Goal: Information Seeking & Learning: Learn about a topic

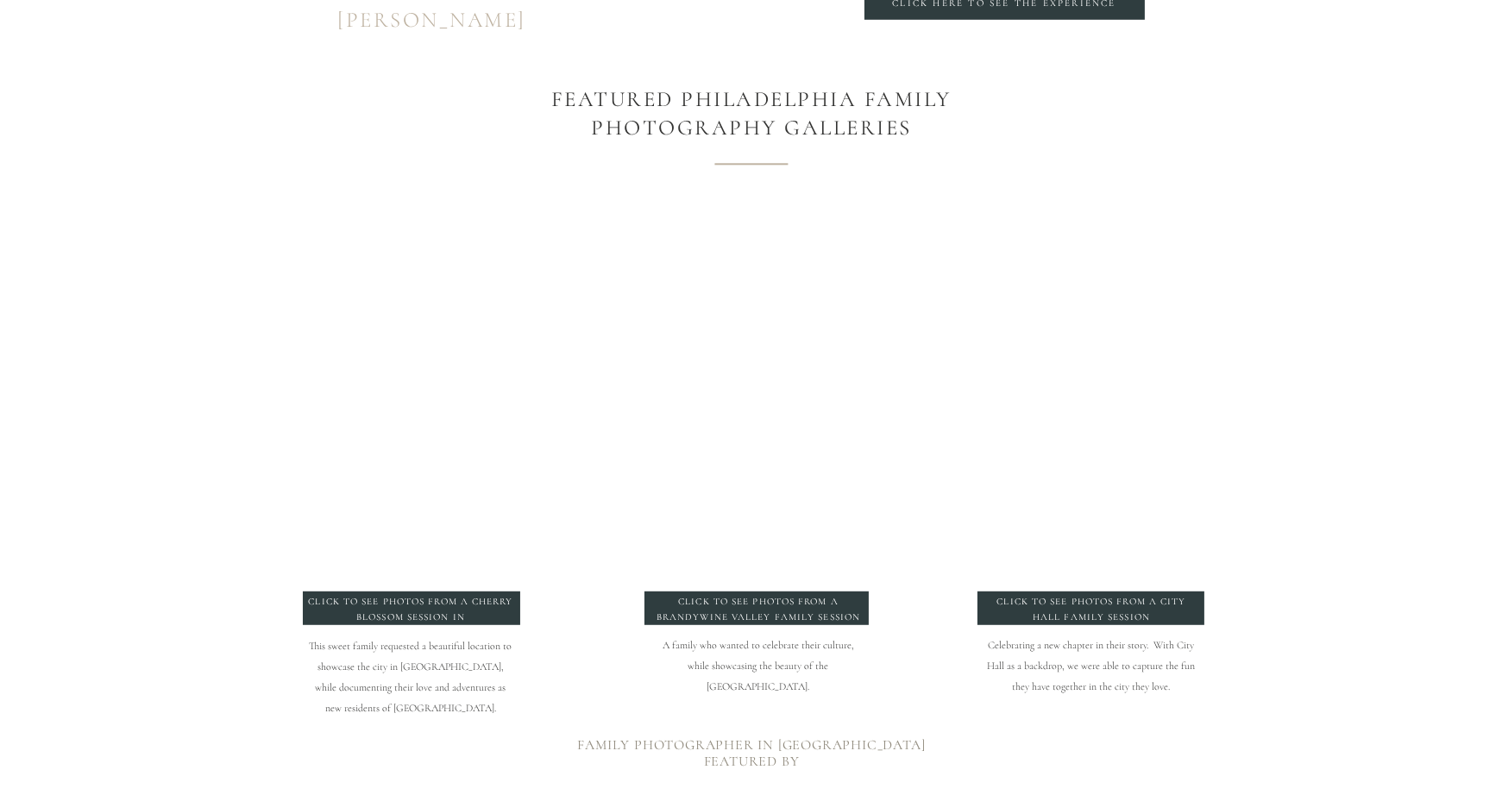
scroll to position [1756, 0]
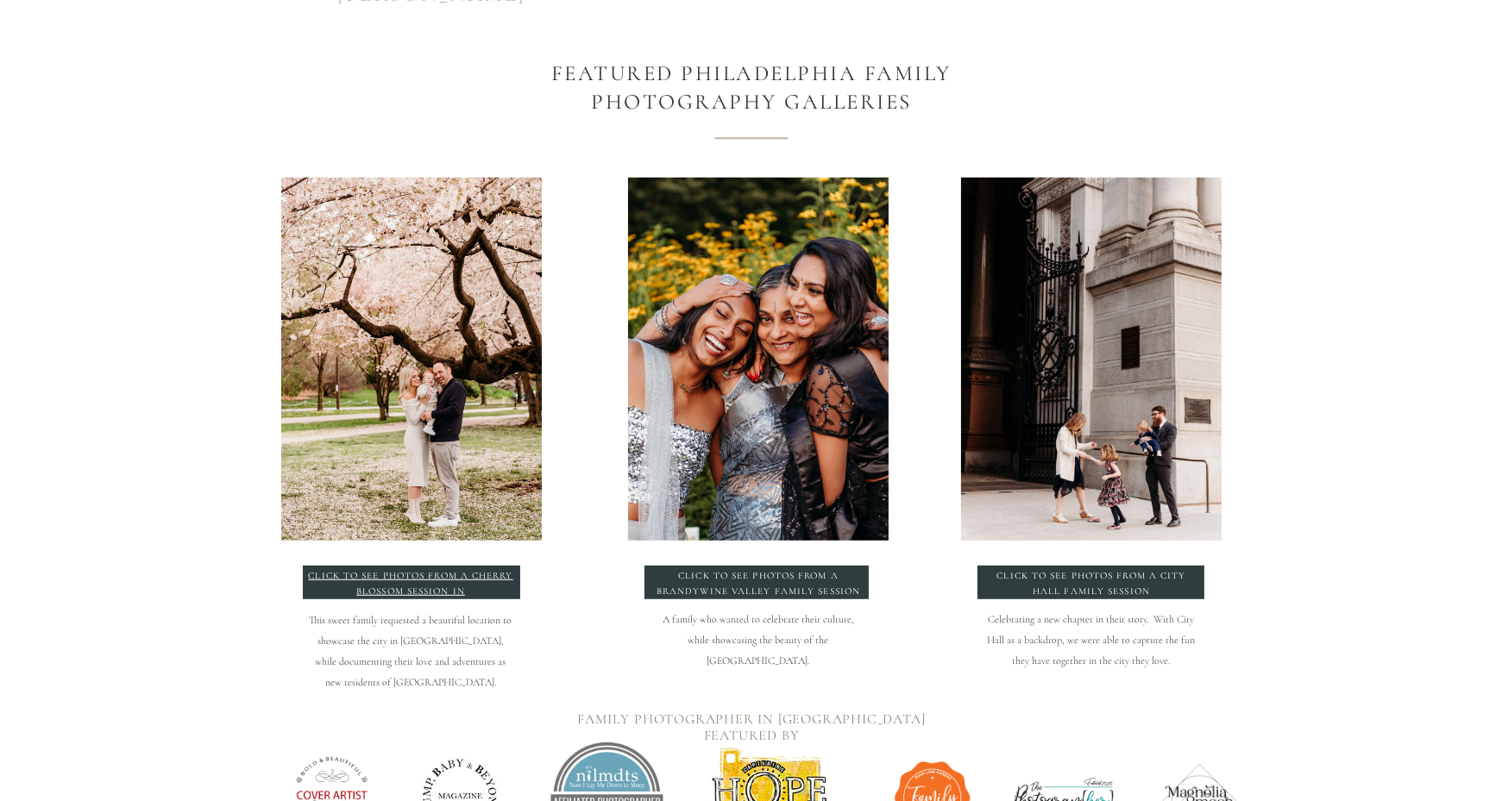
click at [447, 592] on p "click to see photos from a Cherry blossom session in philadelphia" at bounding box center [411, 583] width 208 height 31
click at [781, 587] on p "click to see photos from a Brandywine Valley Family Session" at bounding box center [759, 581] width 208 height 26
click at [1101, 587] on p "click to see photos from a City hall family session" at bounding box center [1092, 581] width 208 height 26
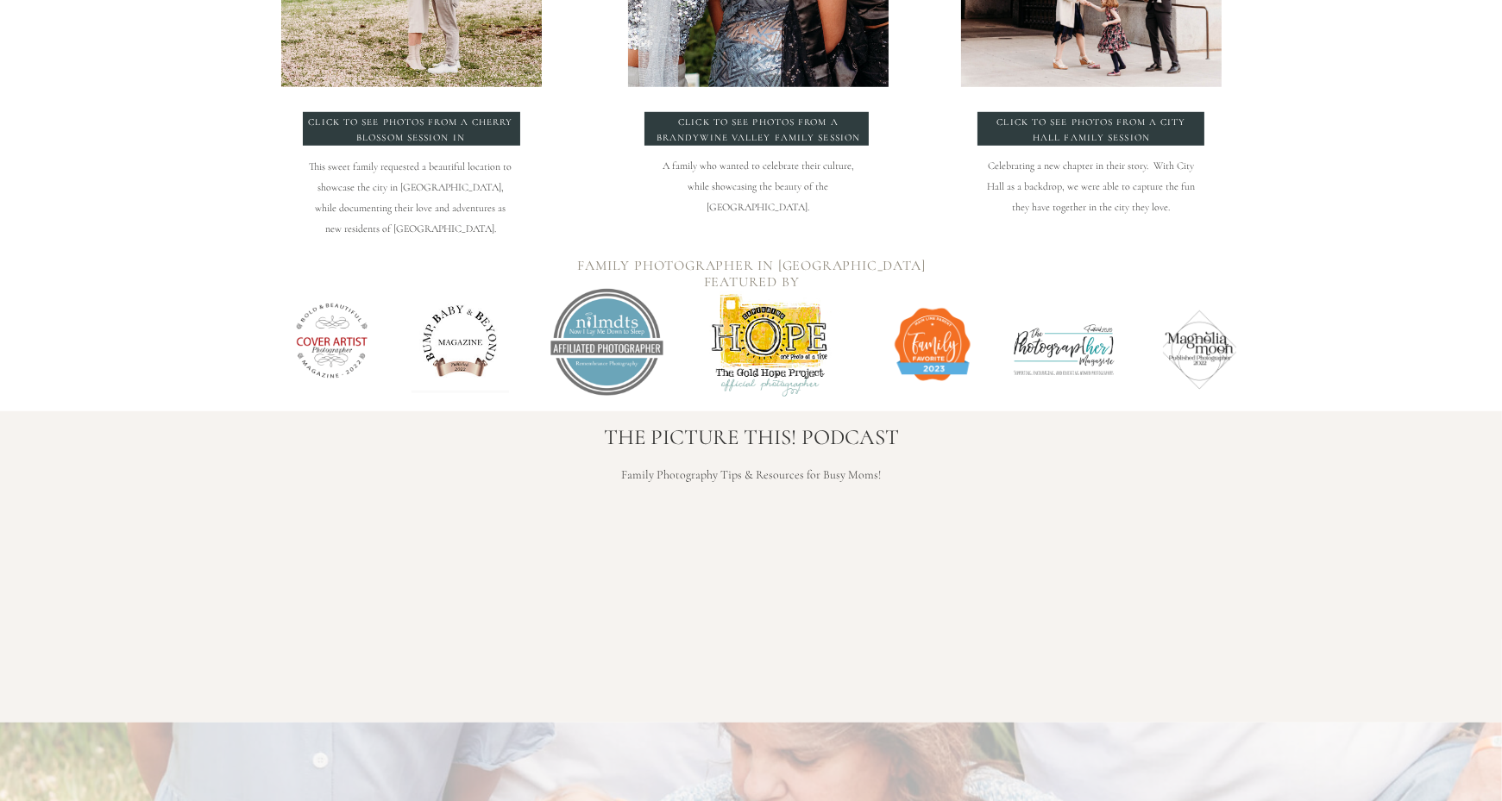
click at [322, 305] on div at bounding box center [332, 342] width 130 height 110
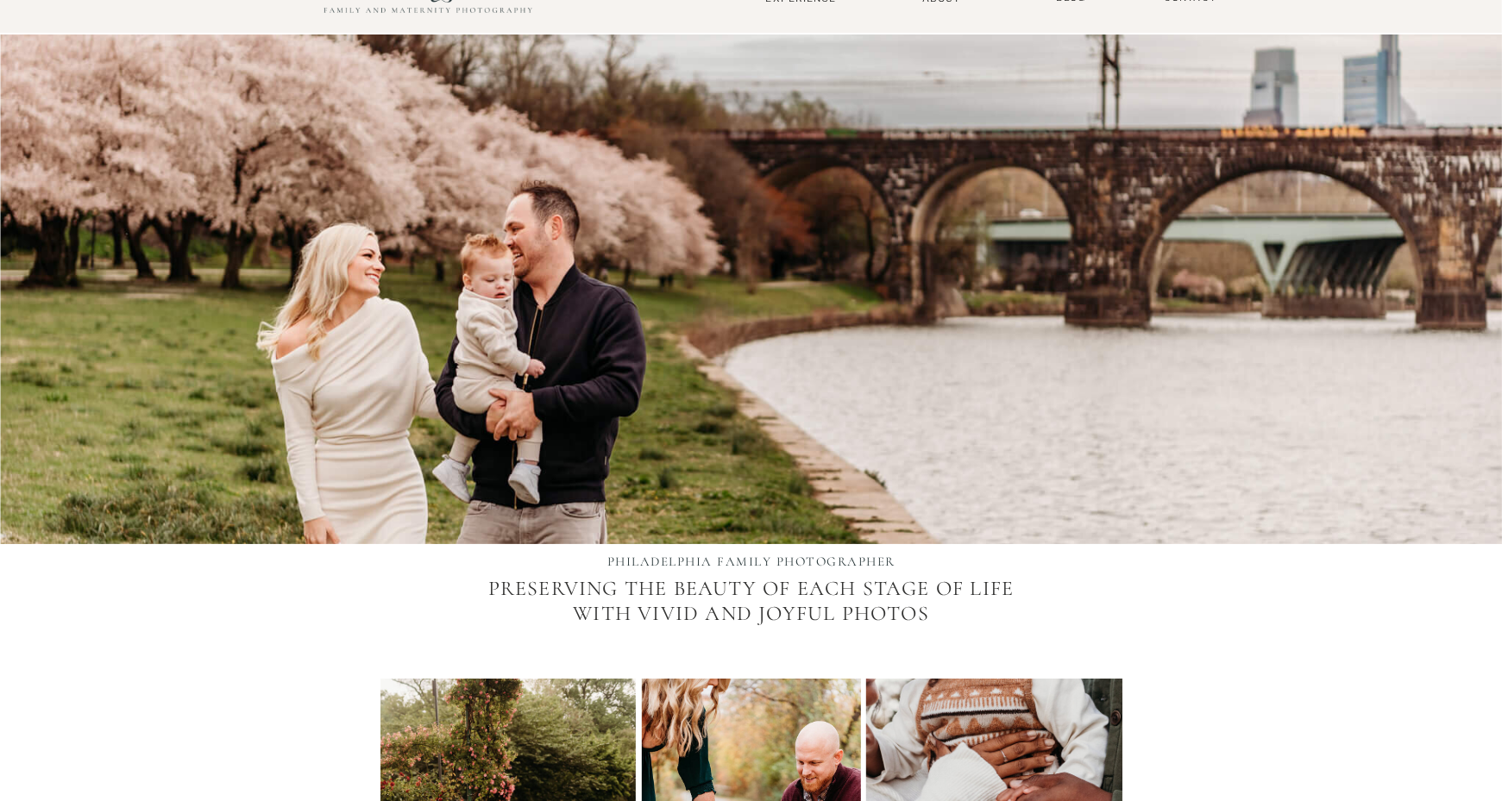
scroll to position [0, 0]
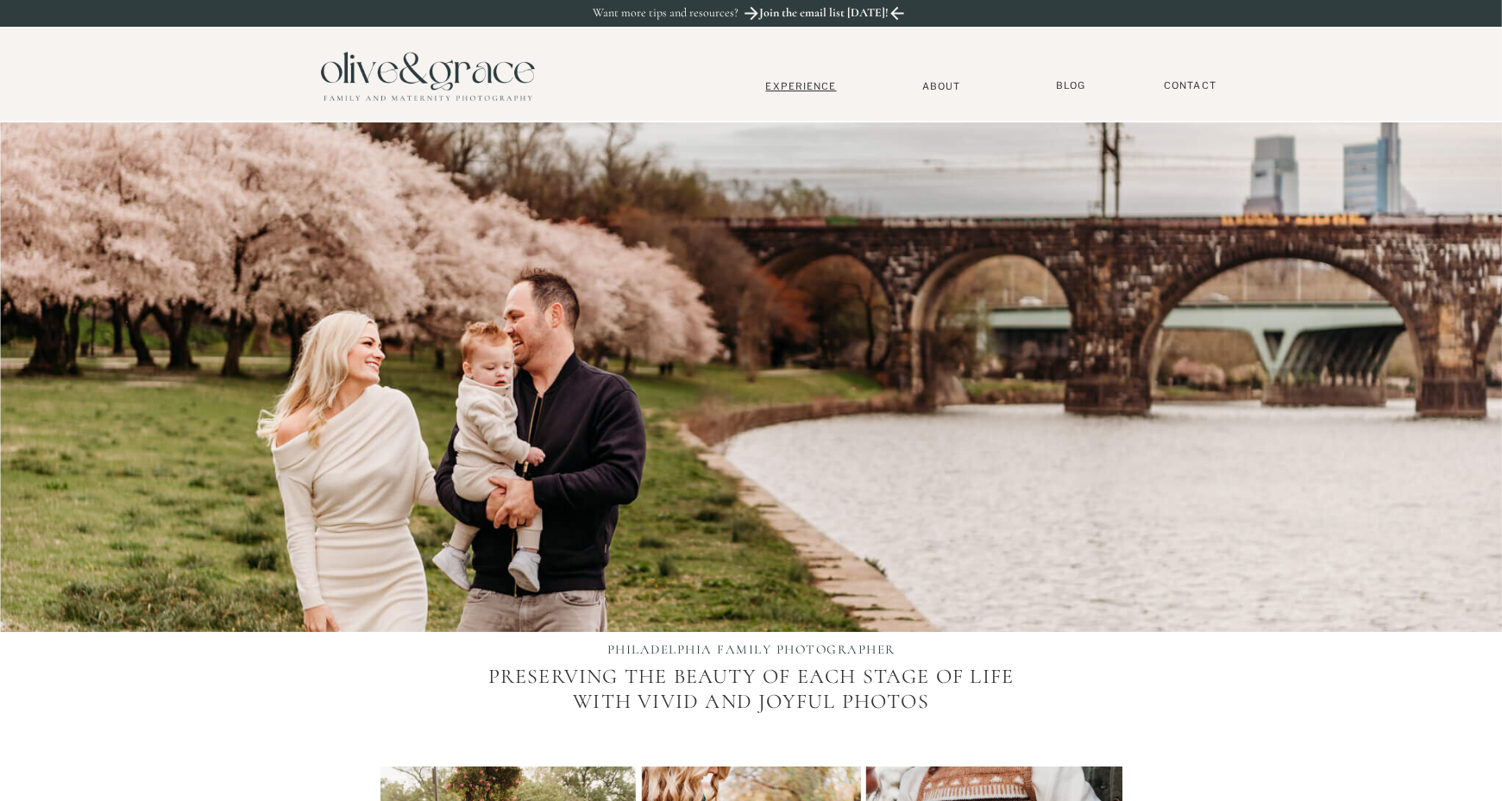
click at [825, 89] on nav "Experience" at bounding box center [801, 86] width 114 height 12
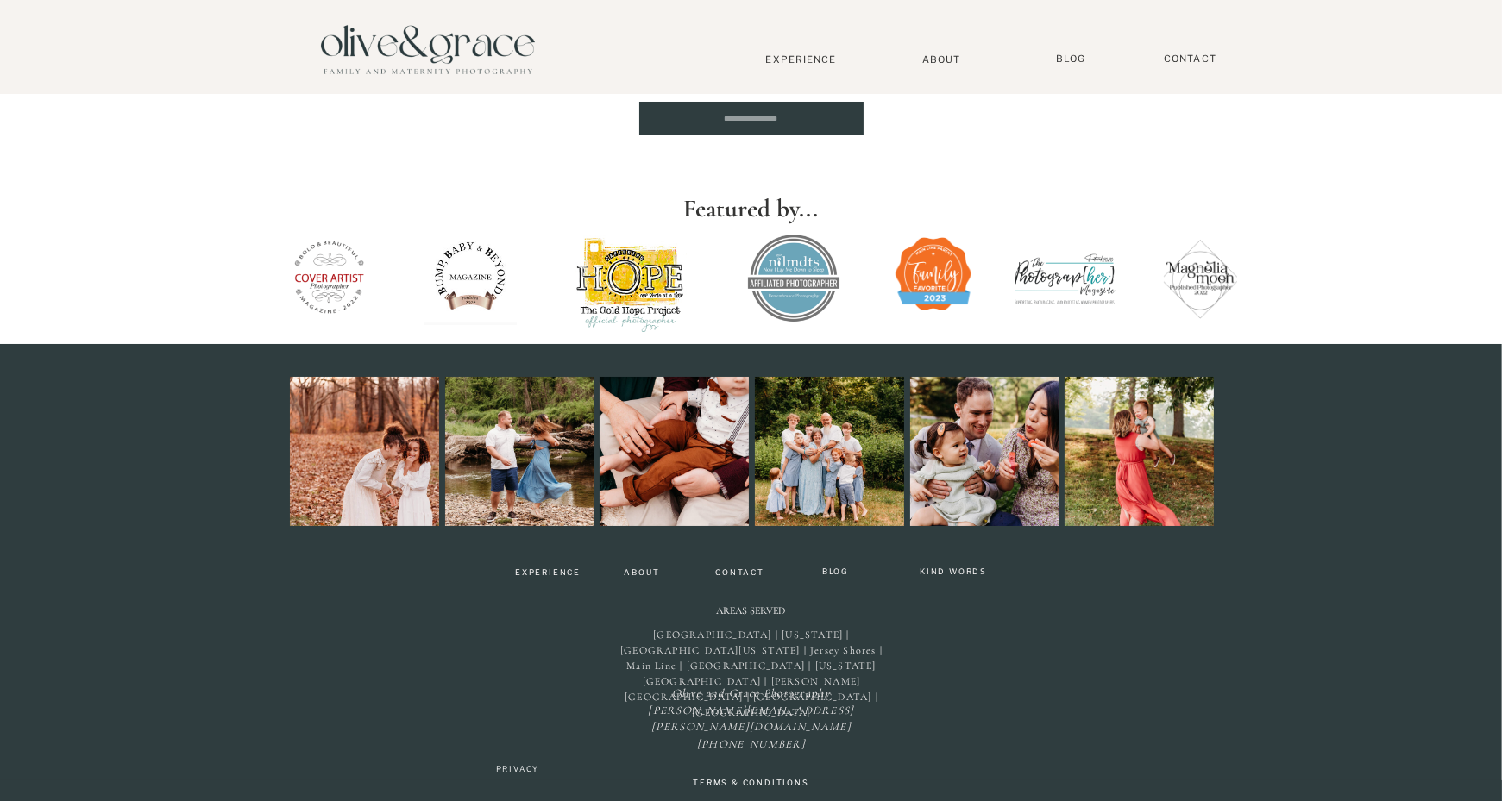
scroll to position [3457, 0]
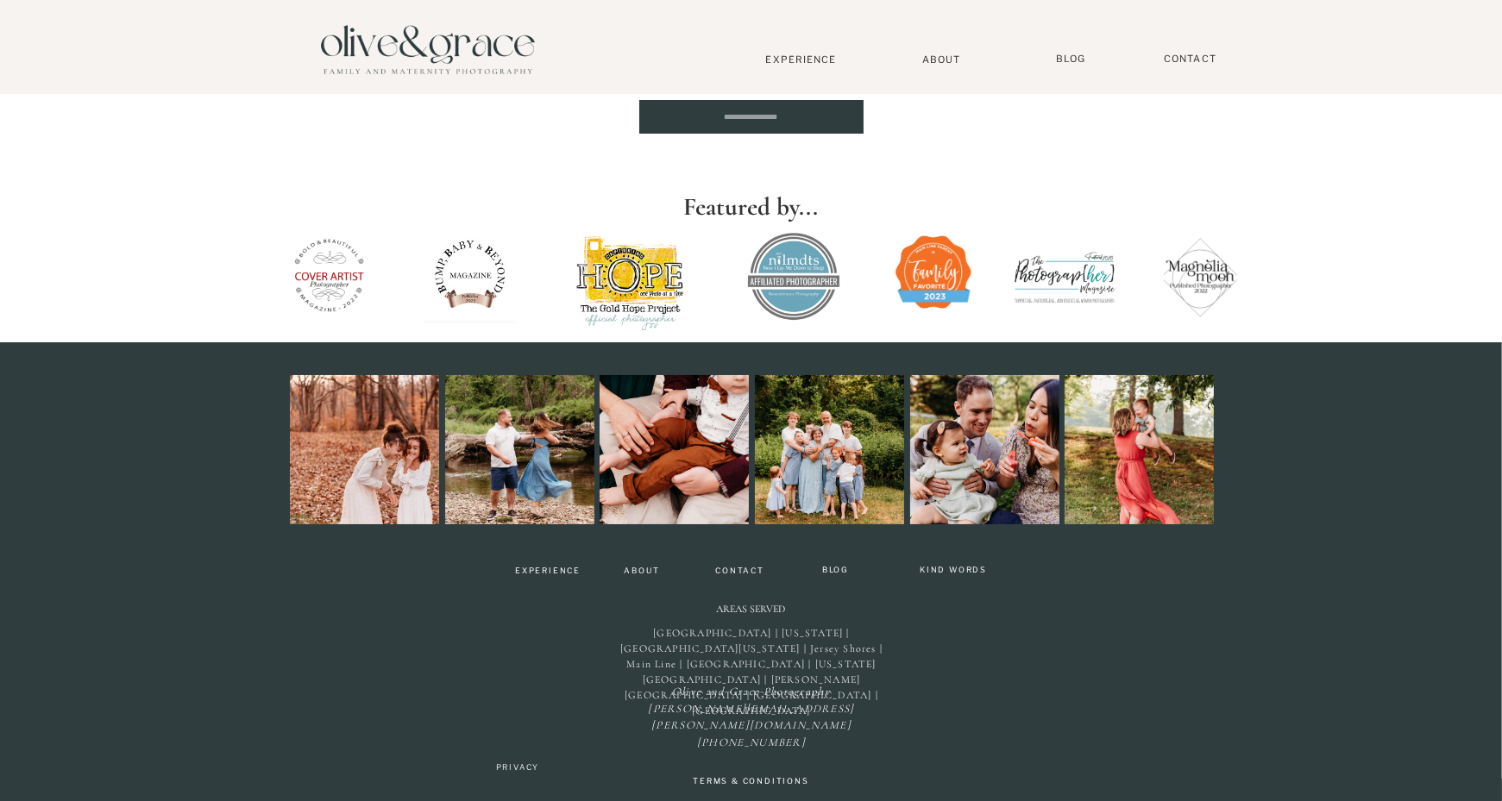
click at [555, 444] on div at bounding box center [519, 449] width 149 height 149
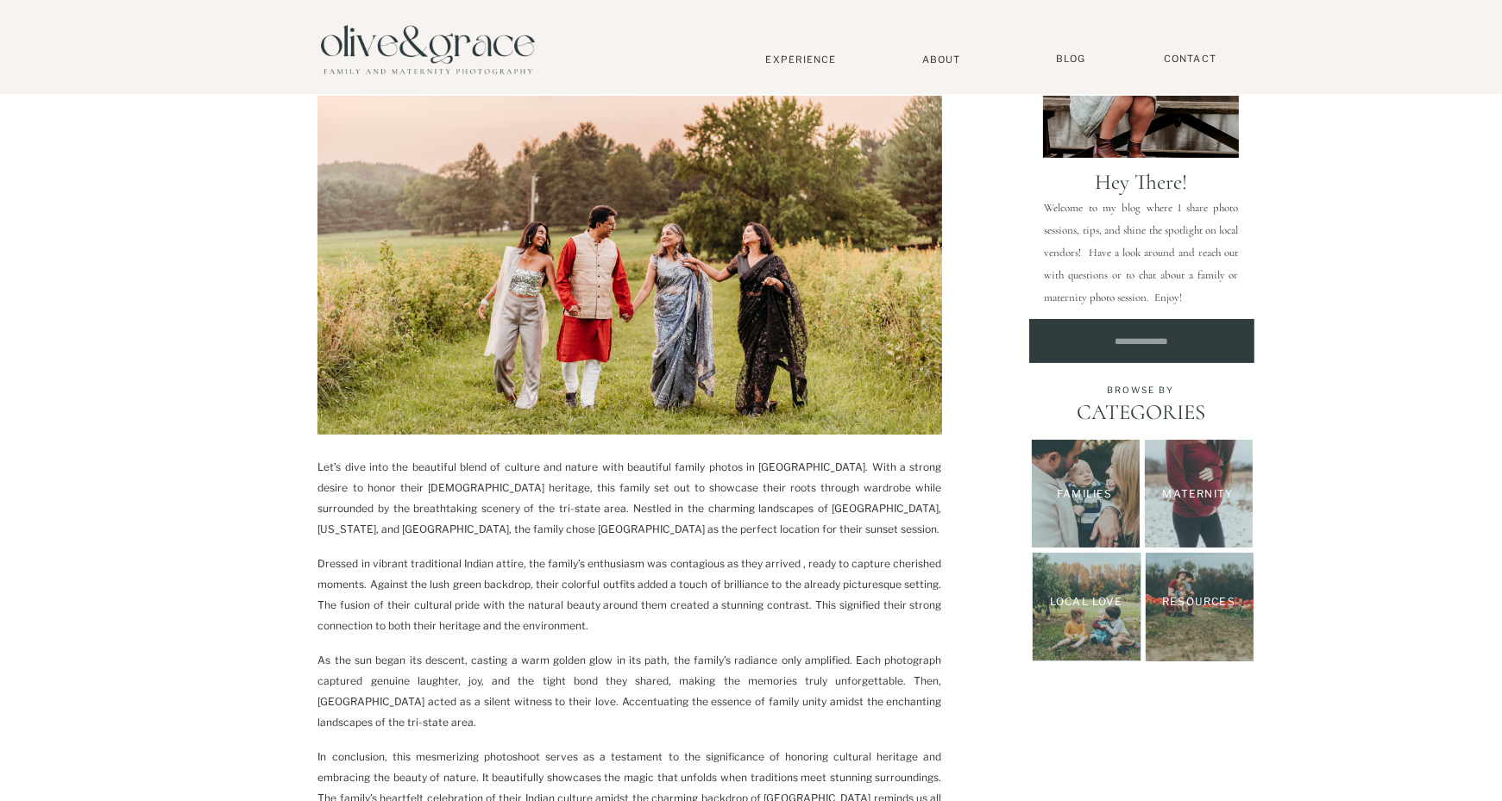
scroll to position [0, 0]
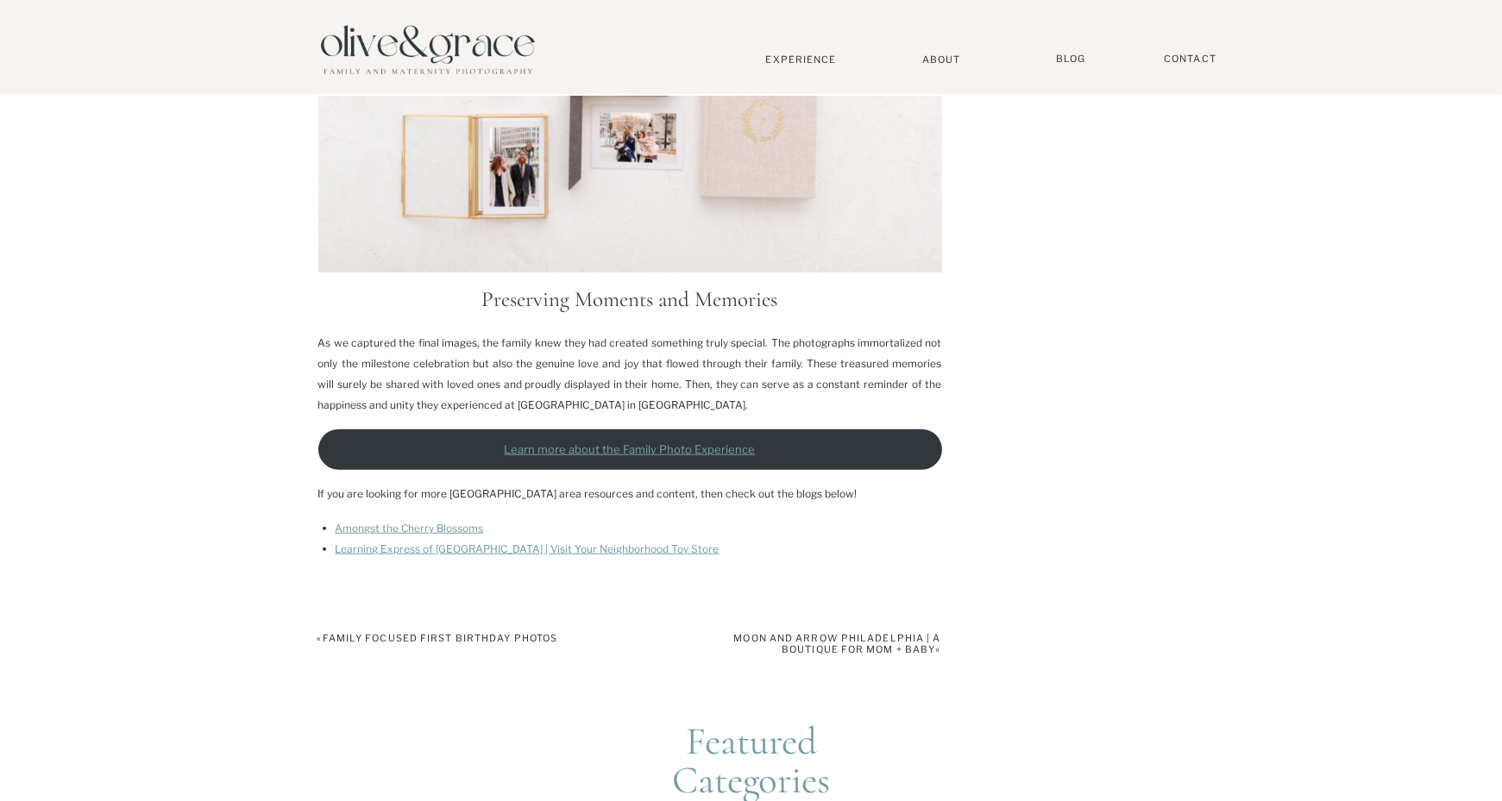
scroll to position [2399, 0]
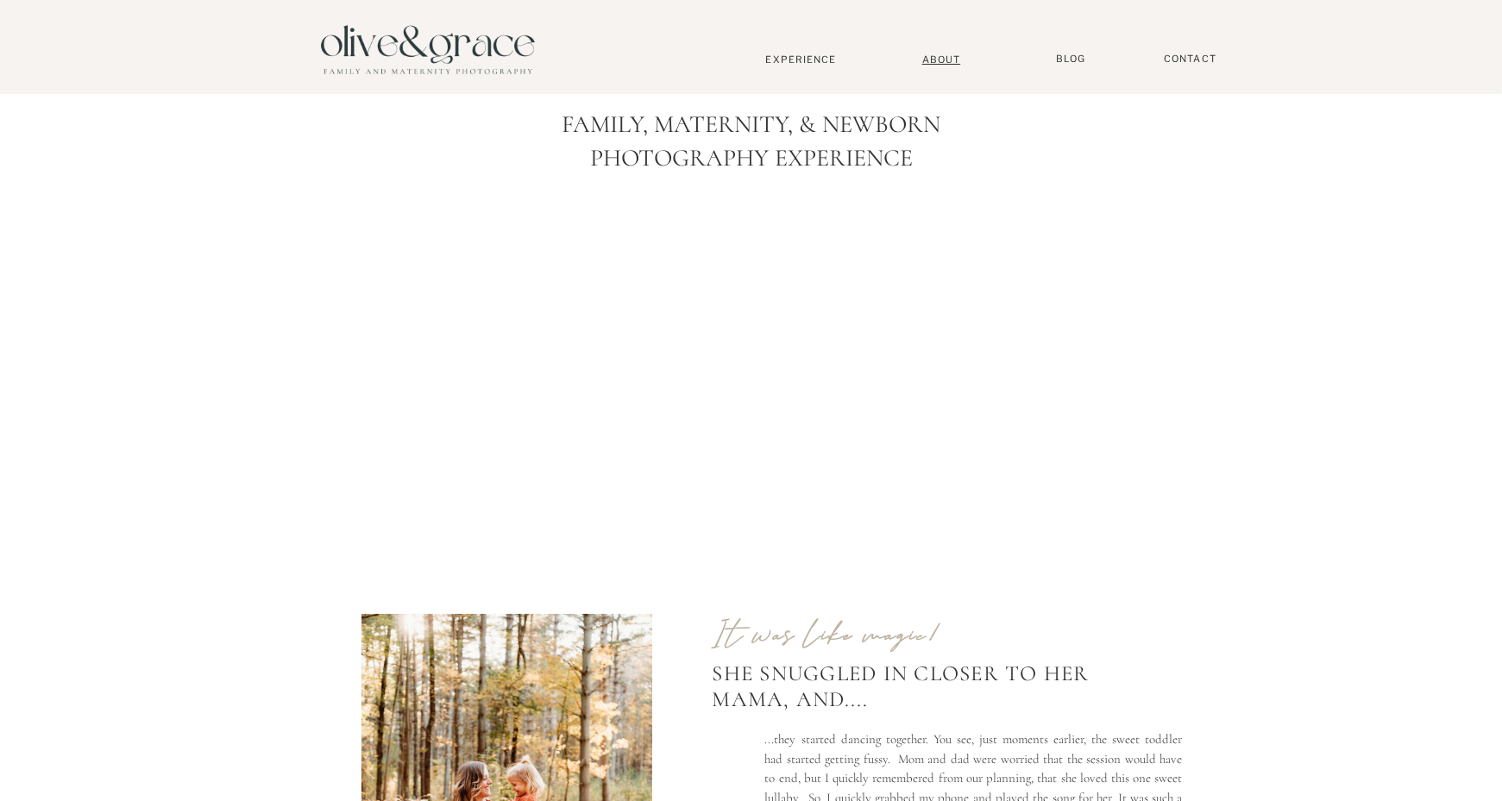
click at [935, 62] on nav "About" at bounding box center [941, 58] width 53 height 11
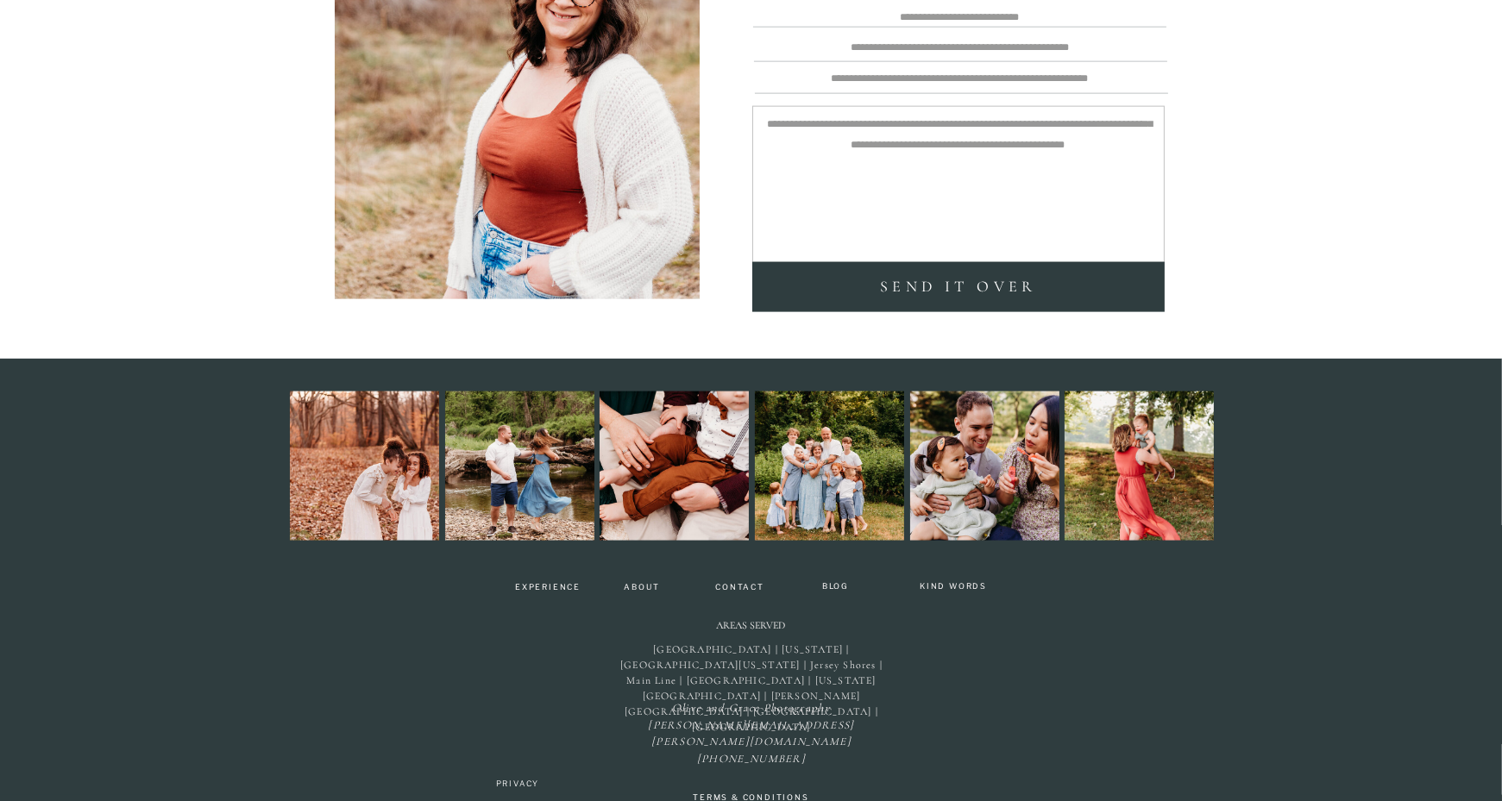
scroll to position [3873, 0]
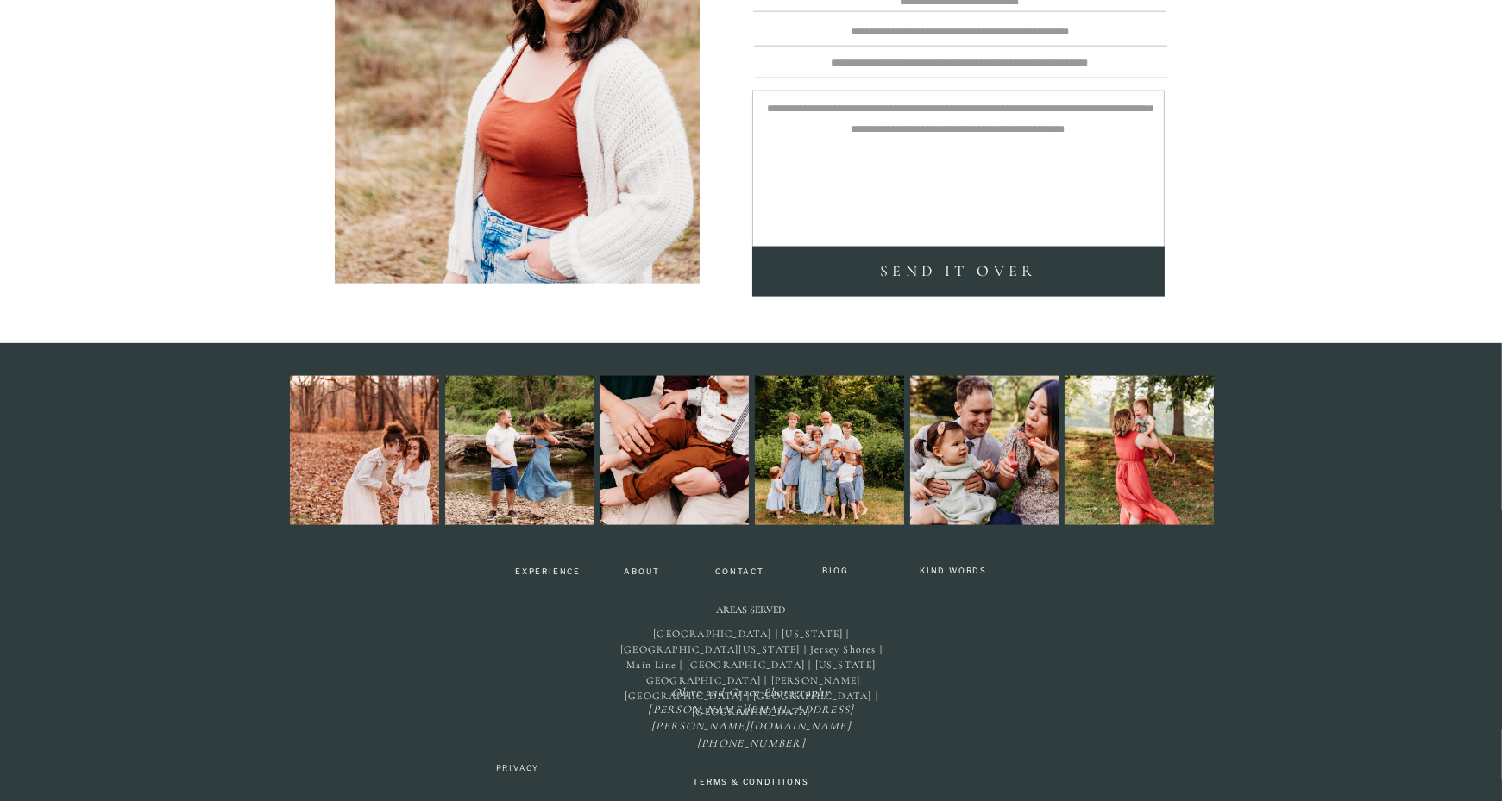
click at [745, 706] on icon "Olive and Grace Photography kristi@olive-grace.com (302) 220-0181" at bounding box center [751, 718] width 206 height 65
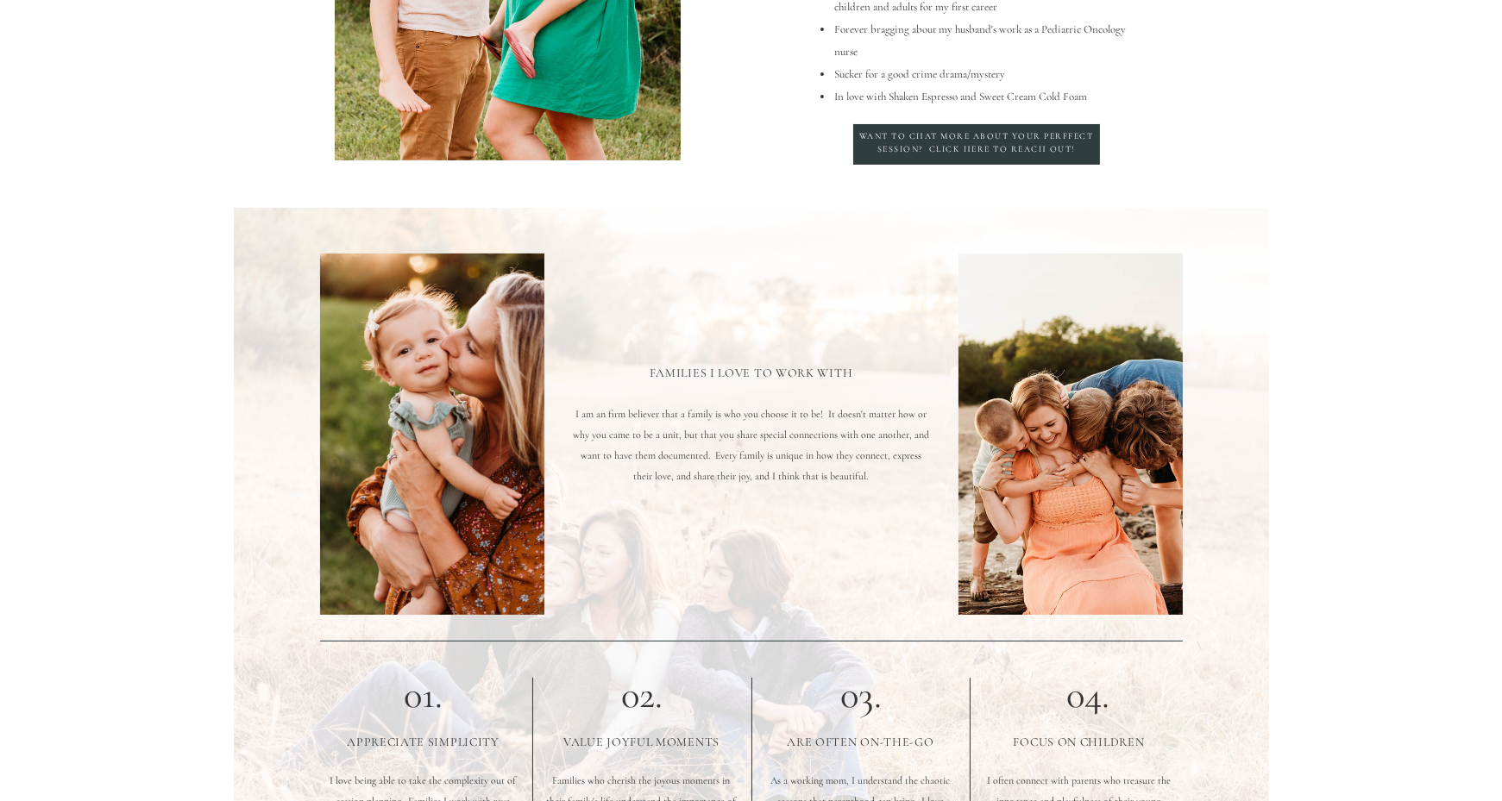
scroll to position [0, 0]
